Goal: Task Accomplishment & Management: Manage account settings

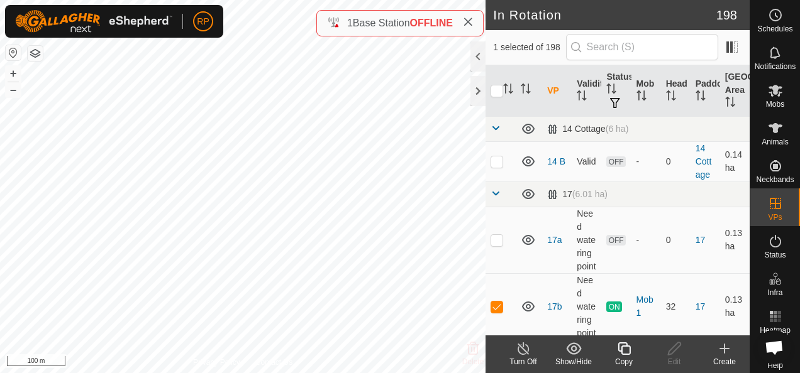
click at [625, 350] on icon at bounding box center [624, 348] width 16 height 15
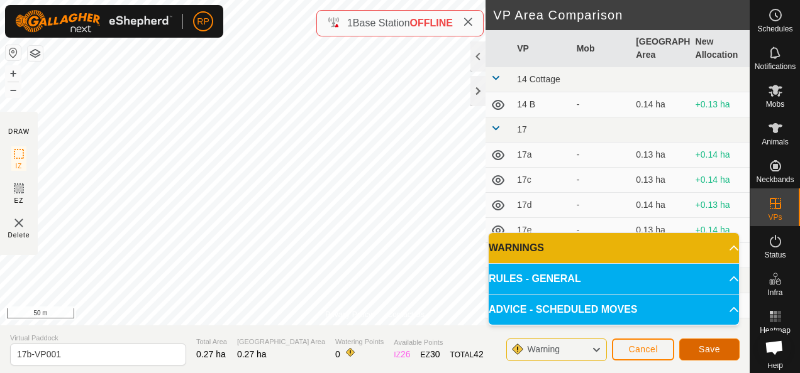
click at [704, 350] on span "Save" at bounding box center [708, 349] width 21 height 10
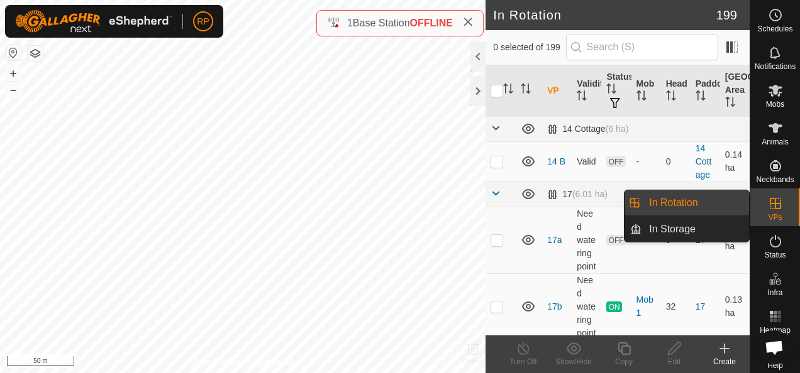
click at [768, 204] on icon at bounding box center [775, 203] width 15 height 15
click at [669, 200] on link "In Rotation" at bounding box center [694, 202] width 107 height 25
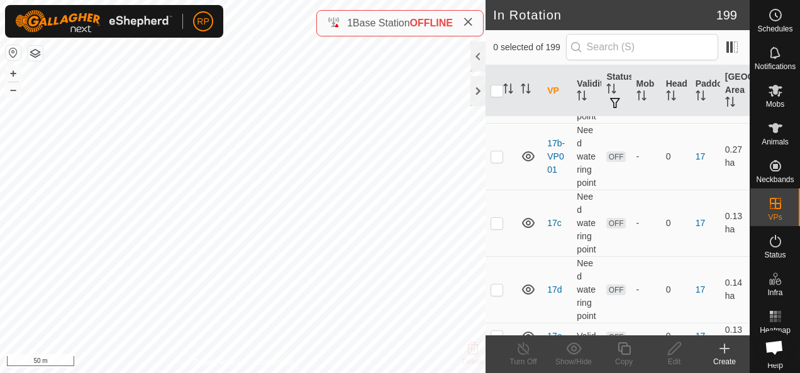
scroll to position [251, 0]
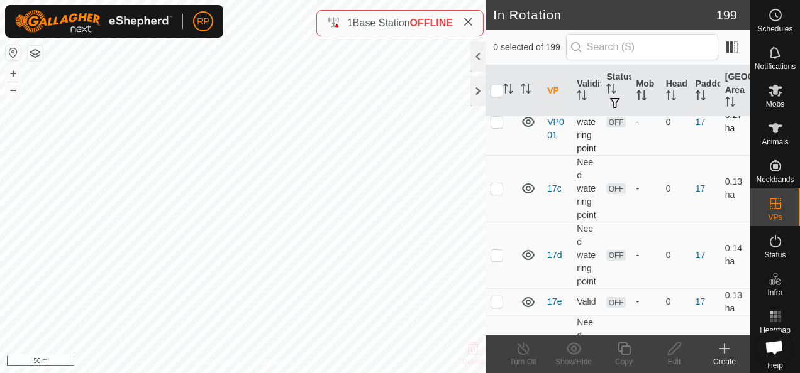
click at [495, 127] on p-checkbox at bounding box center [496, 122] width 13 height 10
click at [498, 127] on p-checkbox at bounding box center [496, 122] width 13 height 10
checkbox input "false"
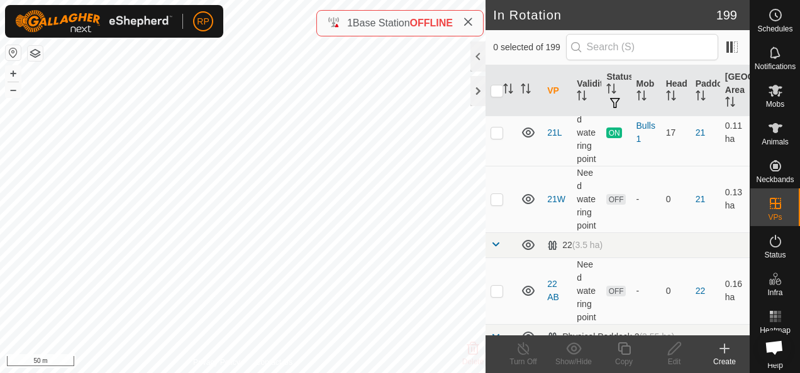
scroll to position [1006, 0]
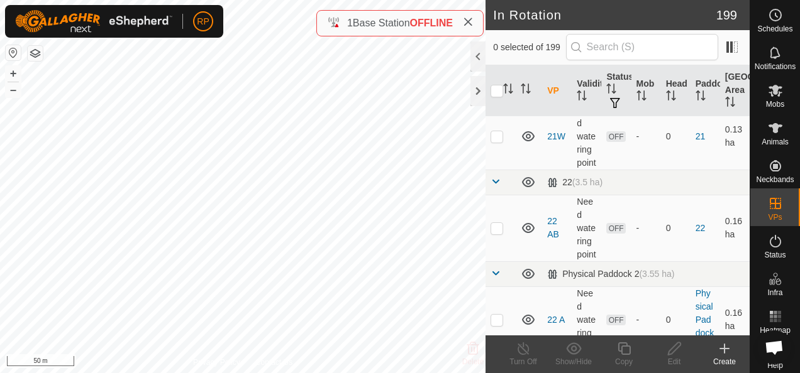
click at [497, 8] on p-checkbox at bounding box center [496, 3] width 13 height 10
checkbox input "true"
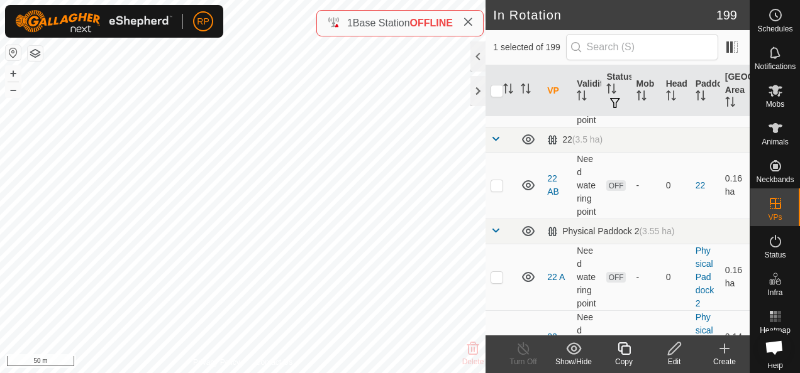
scroll to position [1069, 0]
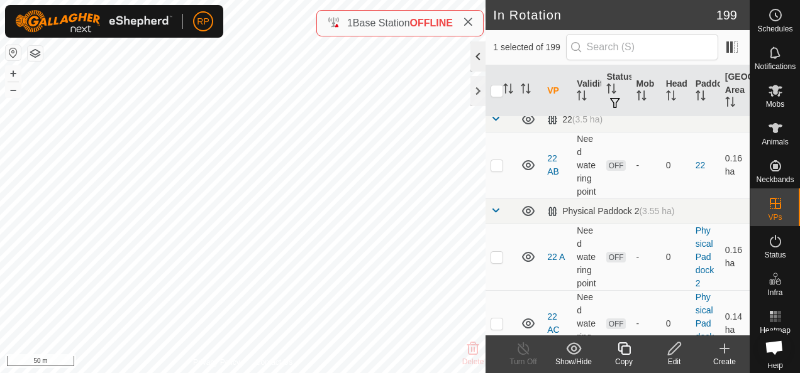
click at [478, 54] on div at bounding box center [477, 56] width 15 height 30
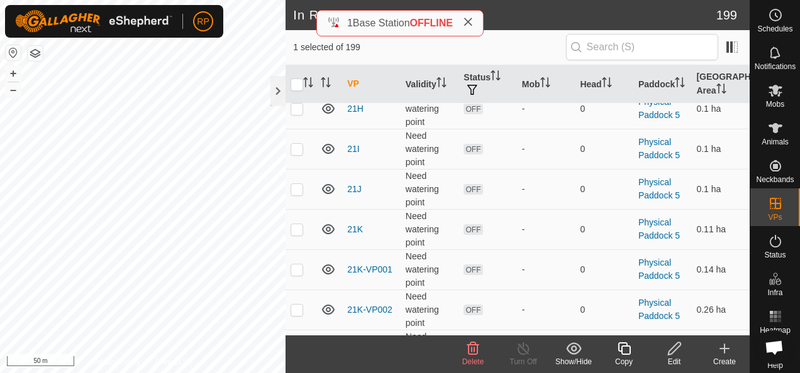
scroll to position [2323, 0]
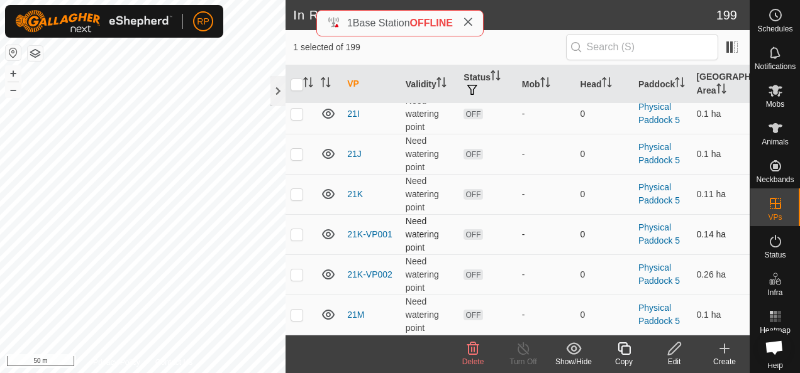
click at [298, 229] on p-checkbox at bounding box center [296, 234] width 13 height 10
checkbox input "true"
click at [295, 270] on p-checkbox at bounding box center [296, 275] width 13 height 10
checkbox input "true"
click at [475, 351] on icon at bounding box center [472, 348] width 15 height 15
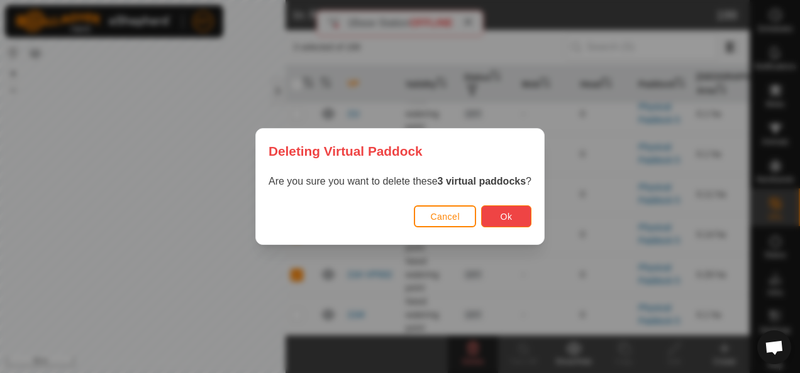
click at [500, 218] on span "Ok" at bounding box center [506, 217] width 12 height 10
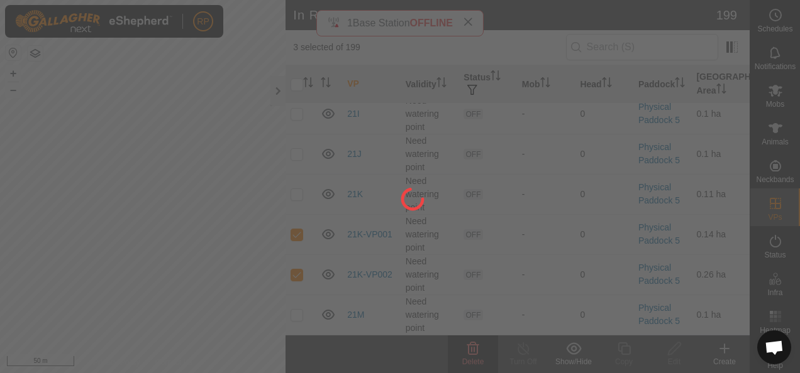
checkbox input "false"
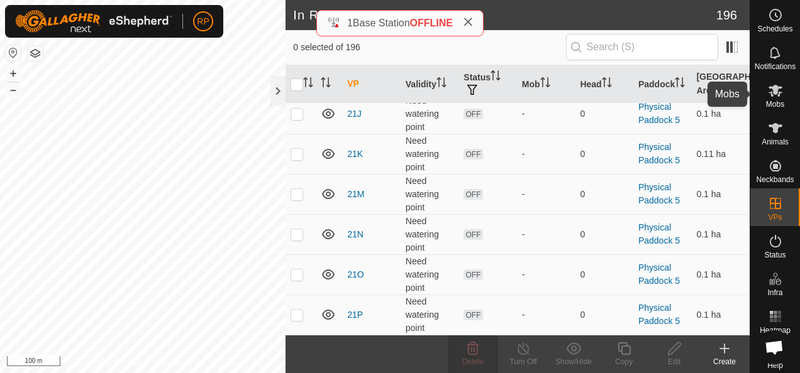
click at [769, 93] on icon at bounding box center [775, 91] width 14 height 12
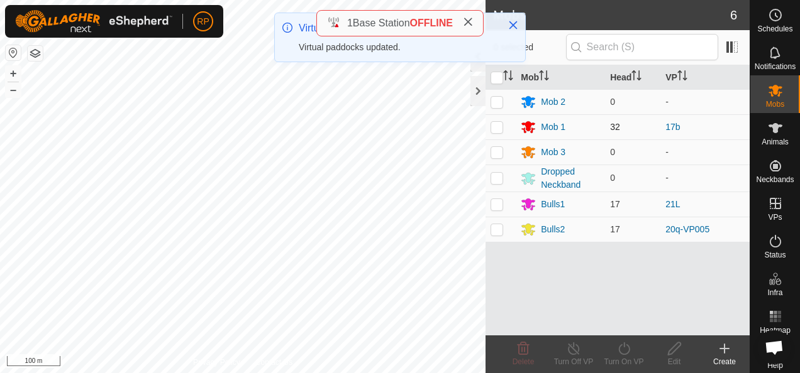
click at [495, 126] on p-checkbox at bounding box center [496, 127] width 13 height 10
checkbox input "true"
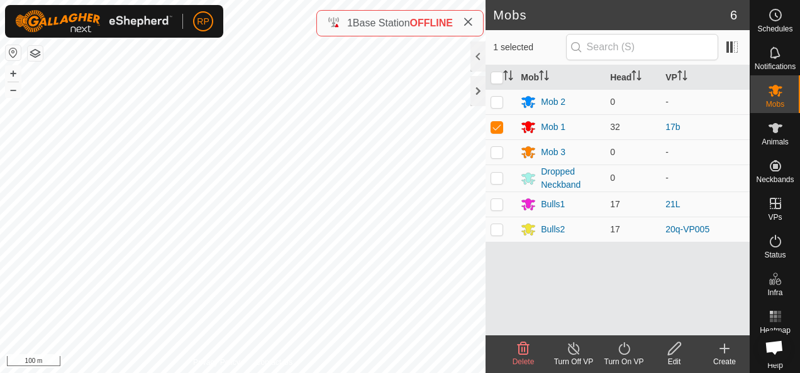
click at [571, 352] on icon at bounding box center [574, 348] width 16 height 15
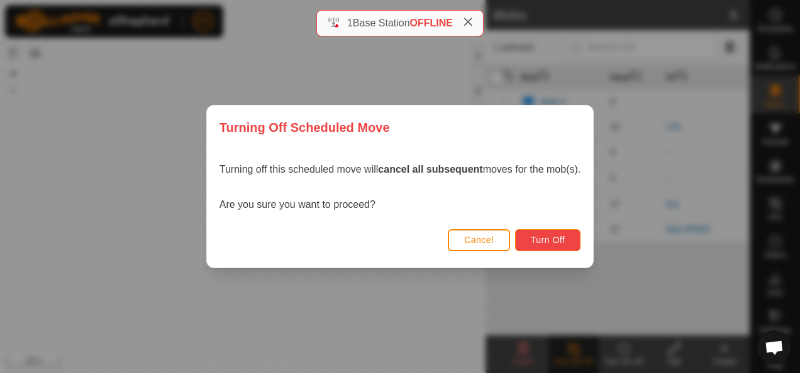
click at [539, 241] on span "Turn Off" at bounding box center [548, 240] width 35 height 10
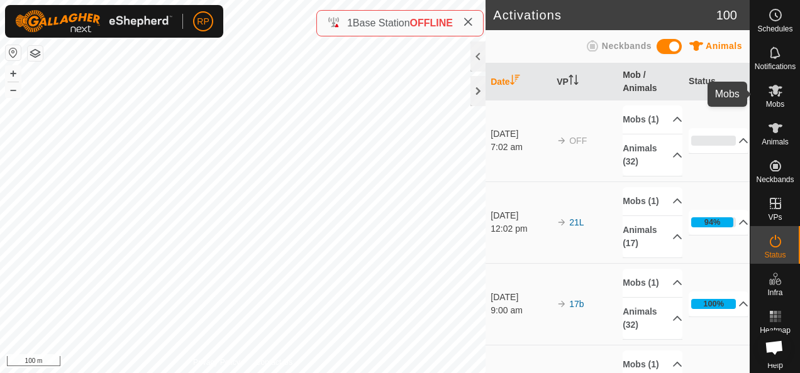
click at [769, 89] on icon at bounding box center [775, 91] width 14 height 12
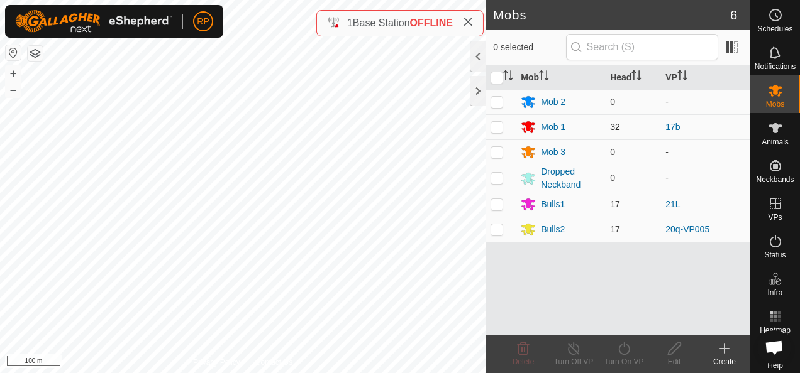
click at [495, 128] on p-checkbox at bounding box center [496, 127] width 13 height 10
checkbox input "true"
click at [622, 351] on icon at bounding box center [624, 348] width 16 height 15
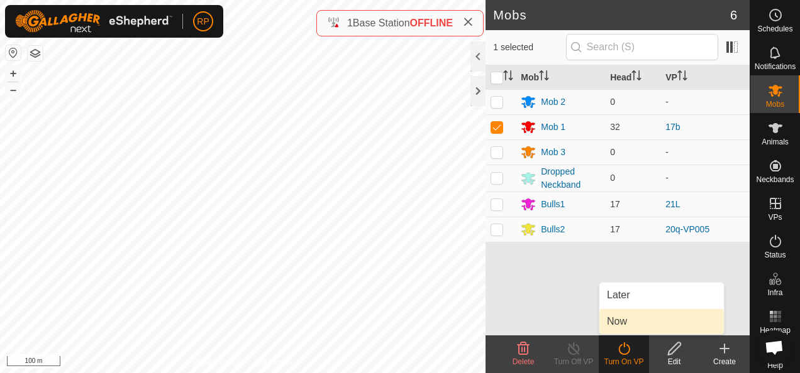
click at [620, 324] on link "Now" at bounding box center [661, 321] width 124 height 25
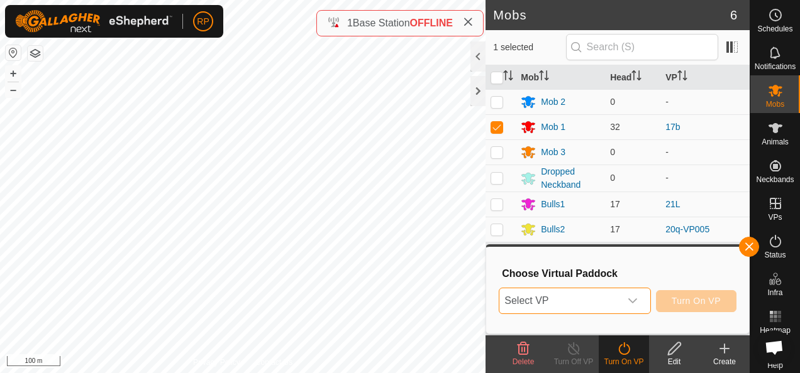
click at [570, 304] on span "Select VP" at bounding box center [559, 301] width 120 height 25
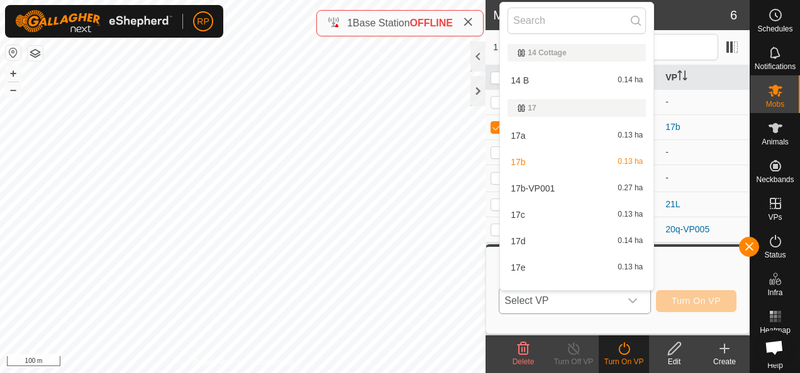
scroll to position [16, 0]
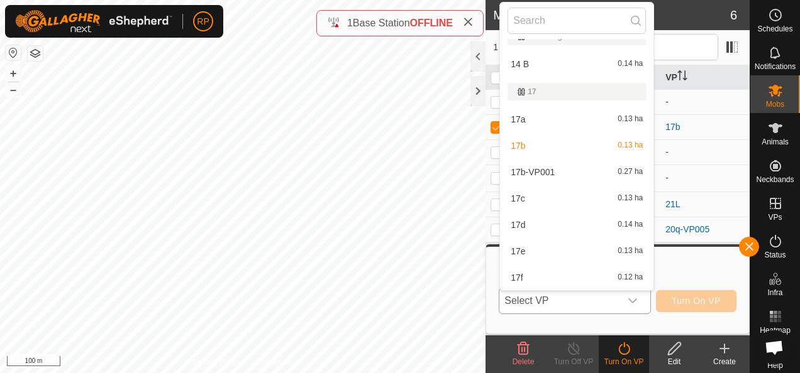
click at [556, 171] on li "17b-VP001 0.27 ha" at bounding box center [576, 172] width 153 height 25
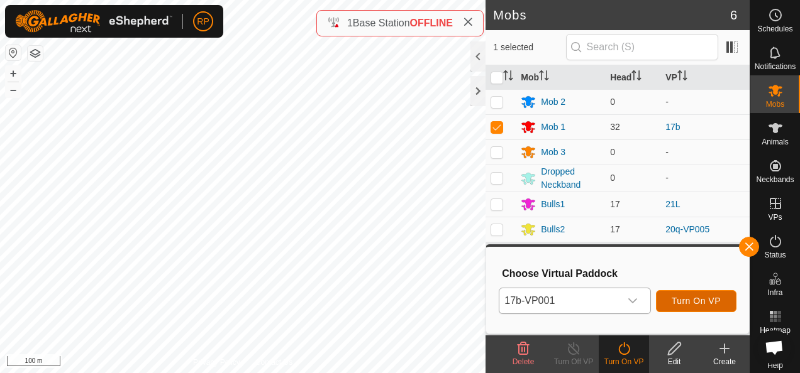
click at [687, 300] on span "Turn On VP" at bounding box center [695, 301] width 49 height 10
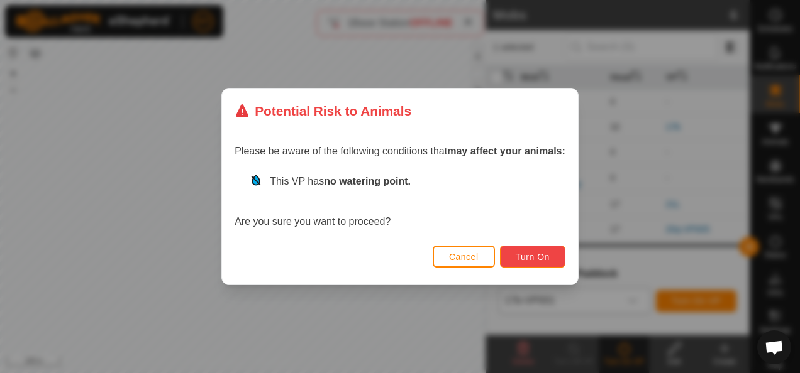
click at [532, 259] on span "Turn On" at bounding box center [532, 257] width 34 height 10
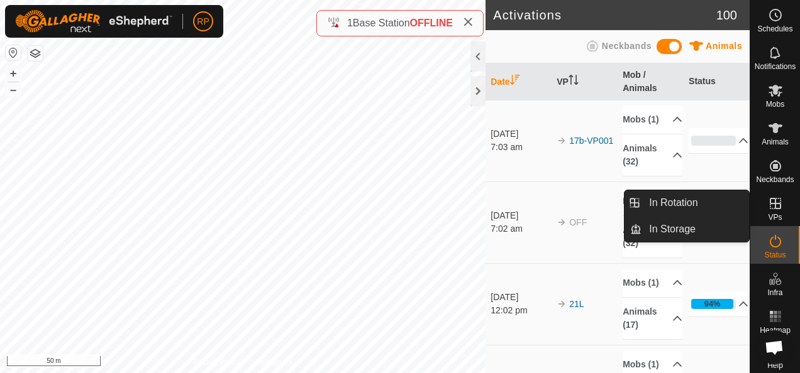
click at [769, 204] on icon at bounding box center [774, 203] width 11 height 11
click at [663, 204] on link "In Rotation" at bounding box center [694, 202] width 107 height 25
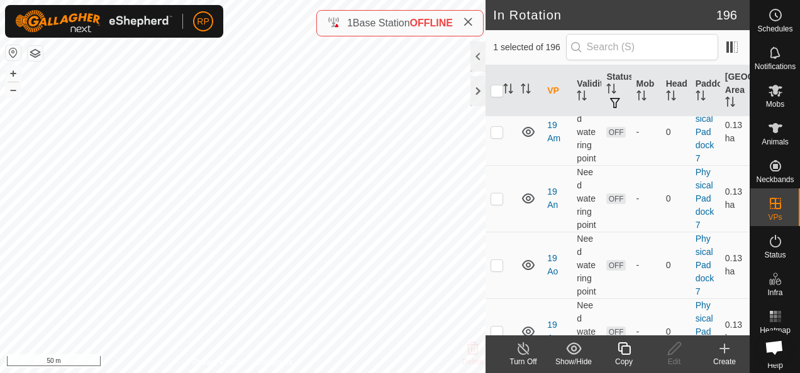
scroll to position [7920, 0]
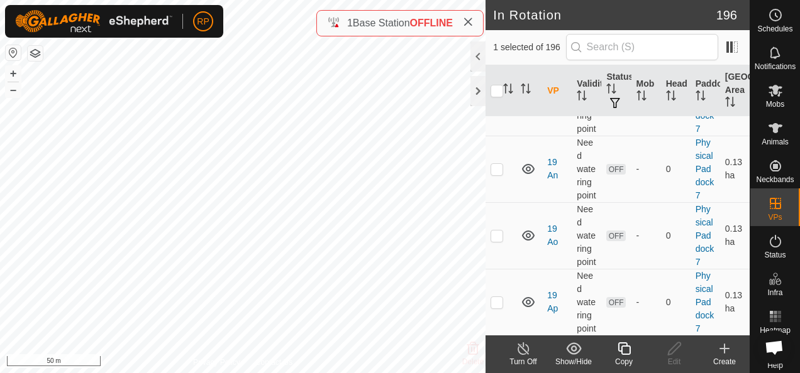
checkbox input "true"
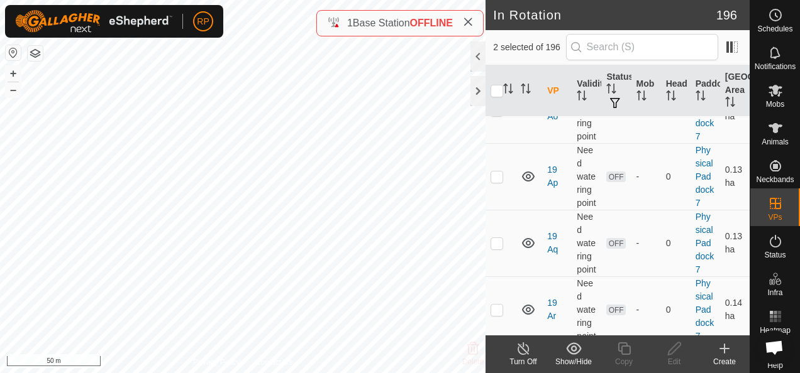
checkbox input "true"
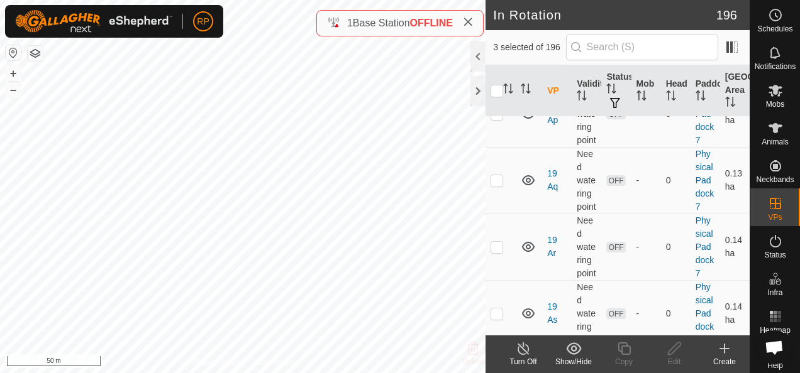
checkbox input "true"
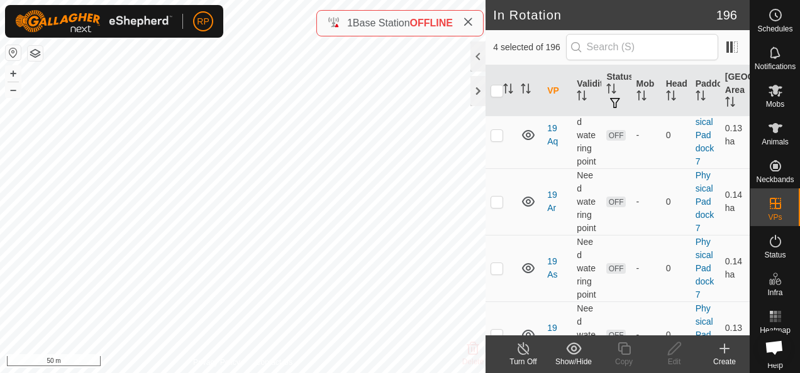
scroll to position [8172, 0]
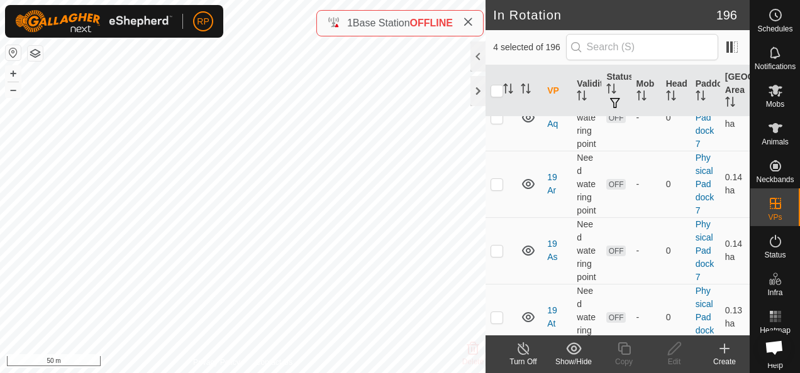
checkbox input "true"
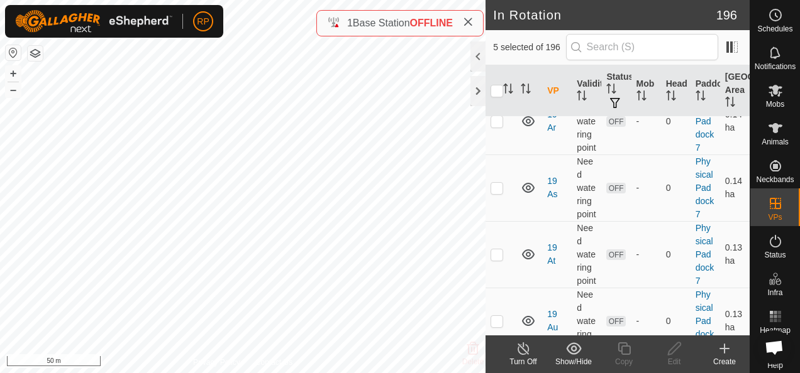
scroll to position [8298, 0]
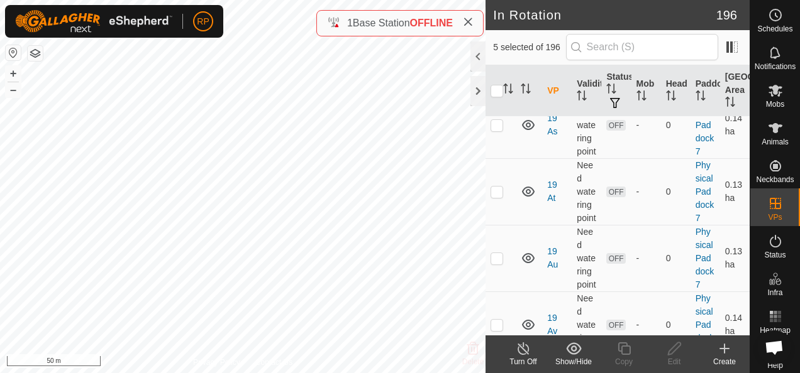
checkbox input "false"
click at [480, 55] on div at bounding box center [477, 56] width 15 height 30
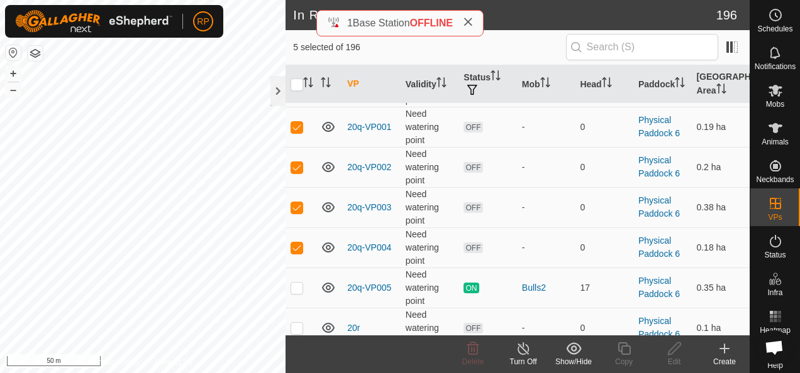
scroll to position [3589, 0]
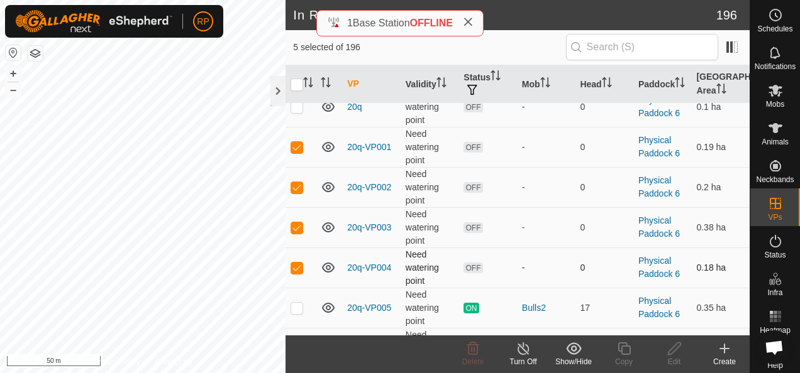
click at [294, 263] on p-checkbox at bounding box center [296, 268] width 13 height 10
checkbox input "false"
click at [294, 223] on p-checkbox at bounding box center [296, 228] width 13 height 10
checkbox input "false"
click at [297, 182] on p-checkbox at bounding box center [296, 187] width 13 height 10
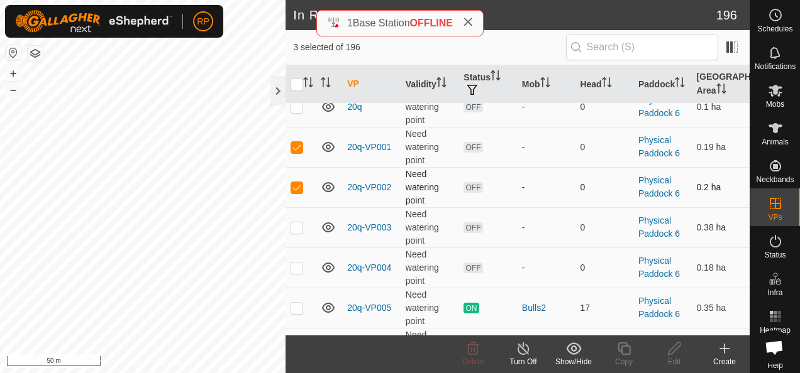
checkbox input "false"
click at [299, 142] on p-checkbox at bounding box center [296, 147] width 13 height 10
checkbox input "false"
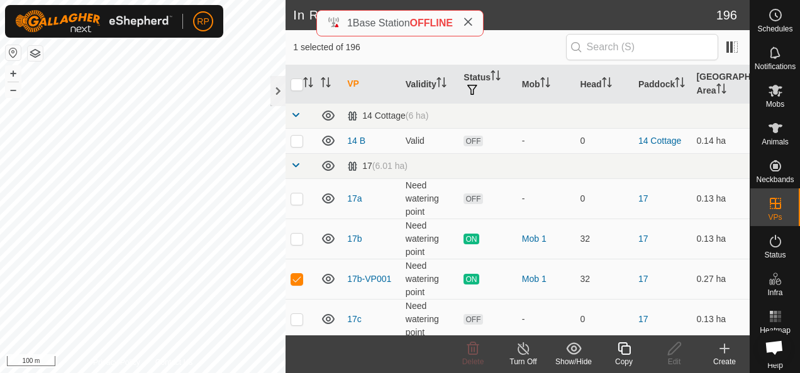
scroll to position [63, 0]
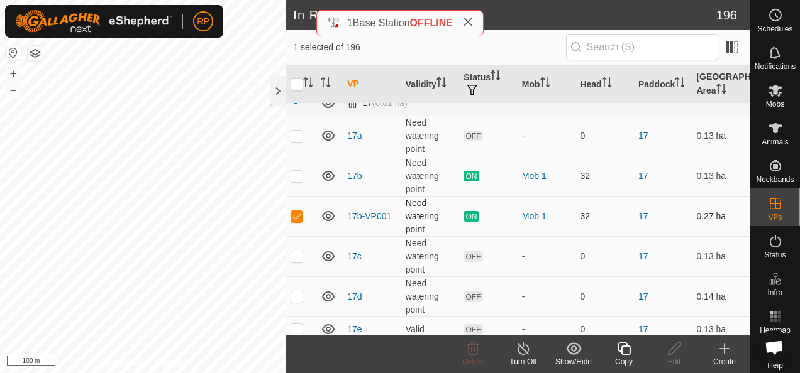
click at [295, 216] on p-checkbox at bounding box center [296, 216] width 13 height 10
checkbox input "false"
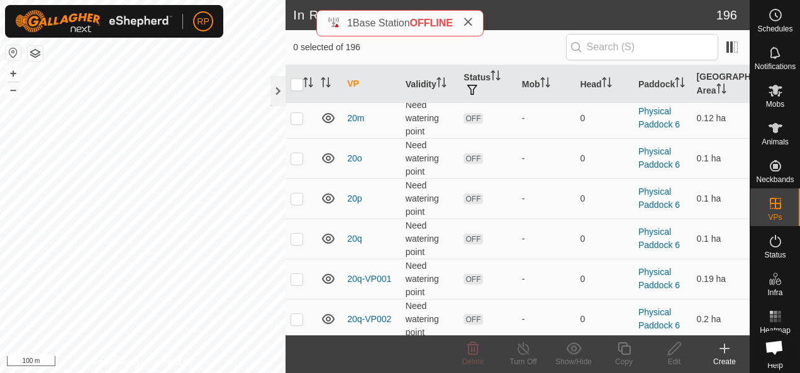
scroll to position [3520, 0]
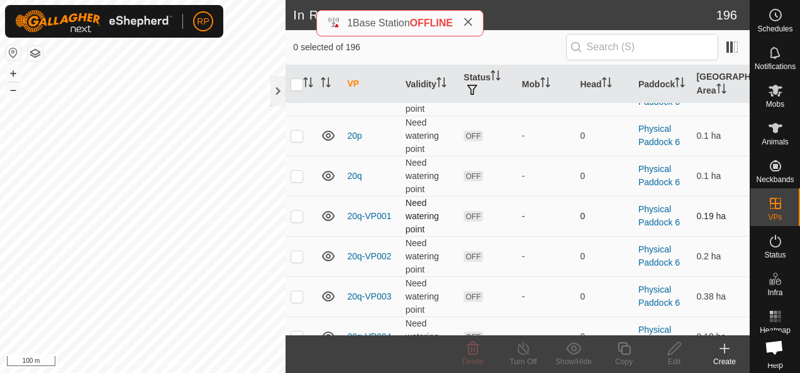
click at [295, 211] on p-checkbox at bounding box center [296, 216] width 13 height 10
checkbox input "true"
click at [297, 251] on p-checkbox at bounding box center [296, 256] width 13 height 10
checkbox input "true"
click at [299, 292] on p-checkbox at bounding box center [296, 297] width 13 height 10
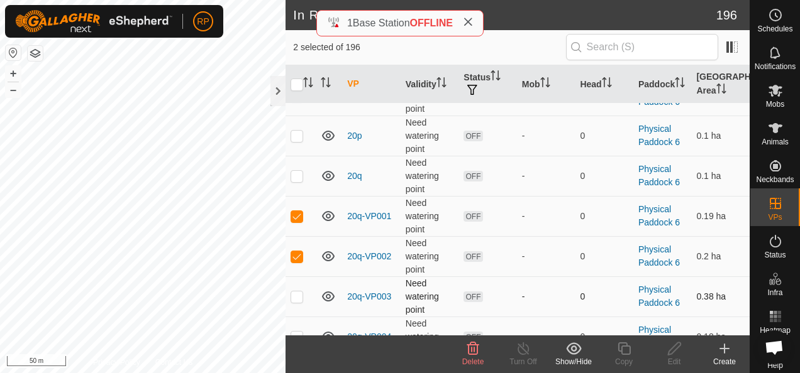
checkbox input "true"
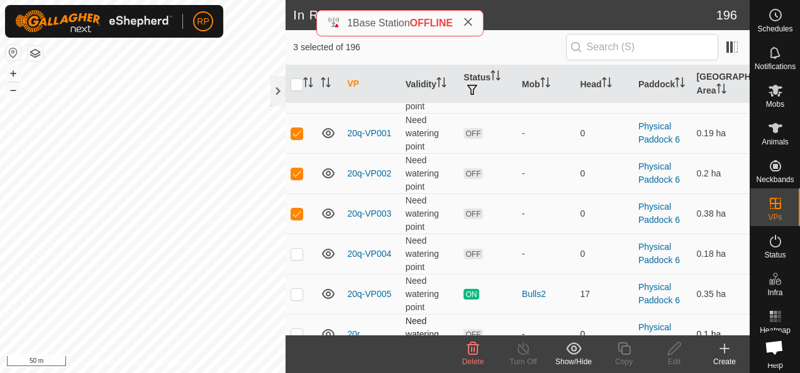
scroll to position [3646, 0]
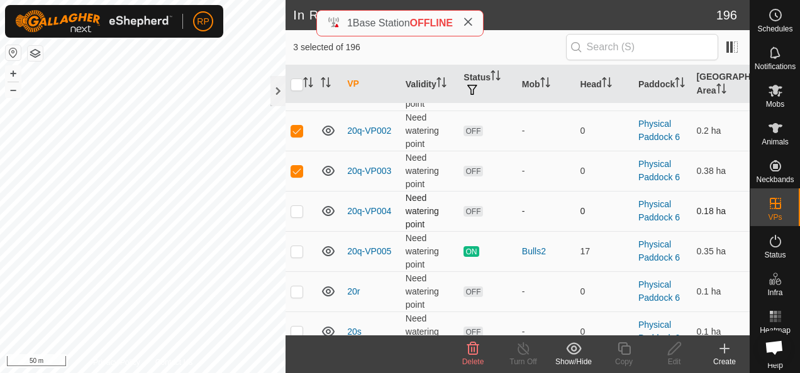
click at [297, 206] on p-checkbox at bounding box center [296, 211] width 13 height 10
checkbox input "true"
click at [470, 351] on icon at bounding box center [472, 348] width 15 height 15
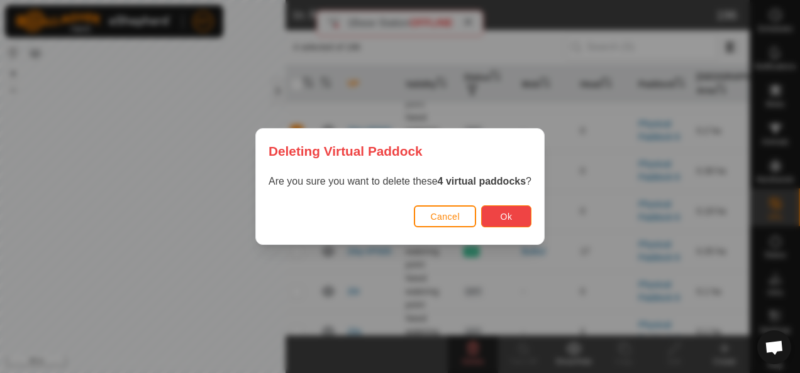
click at [504, 221] on span "Ok" at bounding box center [506, 217] width 12 height 10
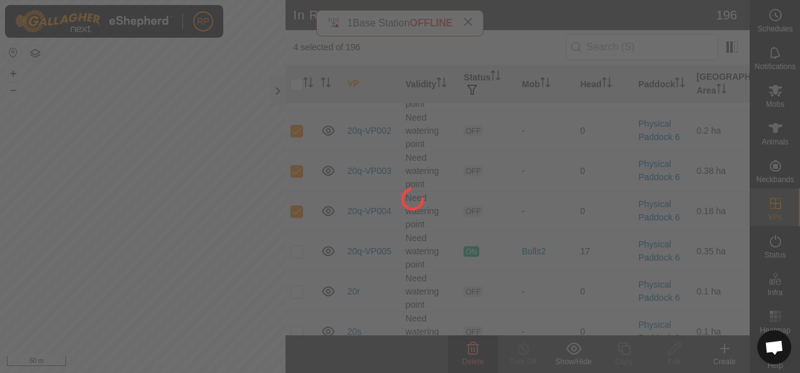
checkbox input "false"
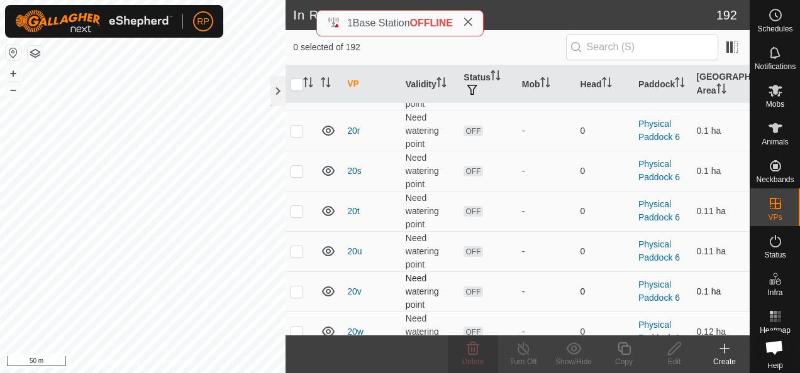
click at [341, 279] on div "In Rotation 192 0 selected of 192 VP Validity Status Mob Head Paddock Grazing A…" at bounding box center [374, 186] width 749 height 373
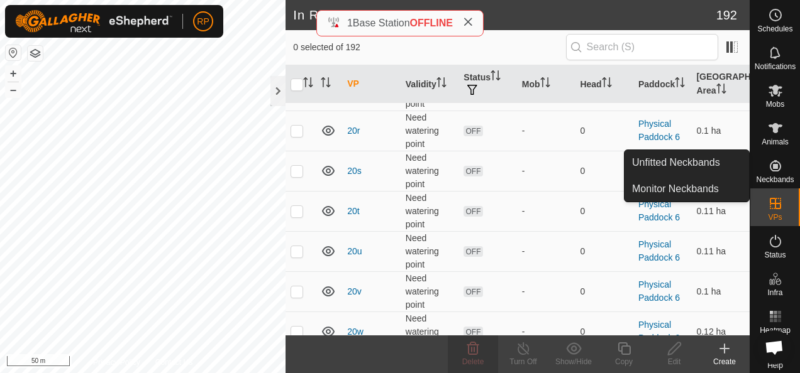
click at [769, 166] on icon at bounding box center [774, 165] width 11 height 11
click at [664, 189] on link "Monitor Neckbands" at bounding box center [686, 189] width 124 height 25
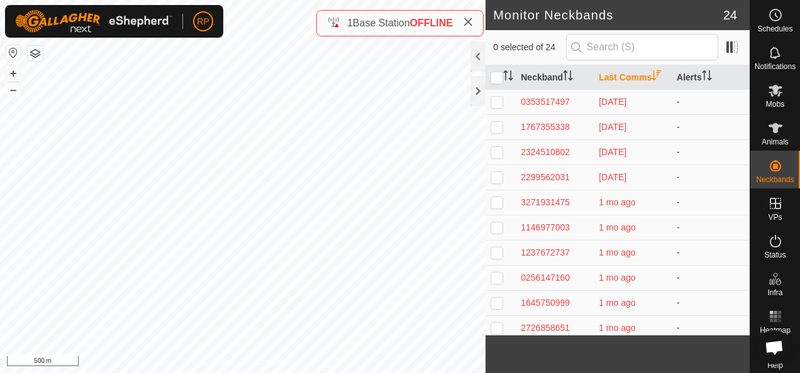
click at [342, 373] on html "RP Schedules Notifications Mobs Animals Neckbands VPs Status Infra Heatmap Help…" at bounding box center [400, 186] width 800 height 373
click at [768, 241] on icon at bounding box center [775, 241] width 15 height 15
